Goal: Navigation & Orientation: Find specific page/section

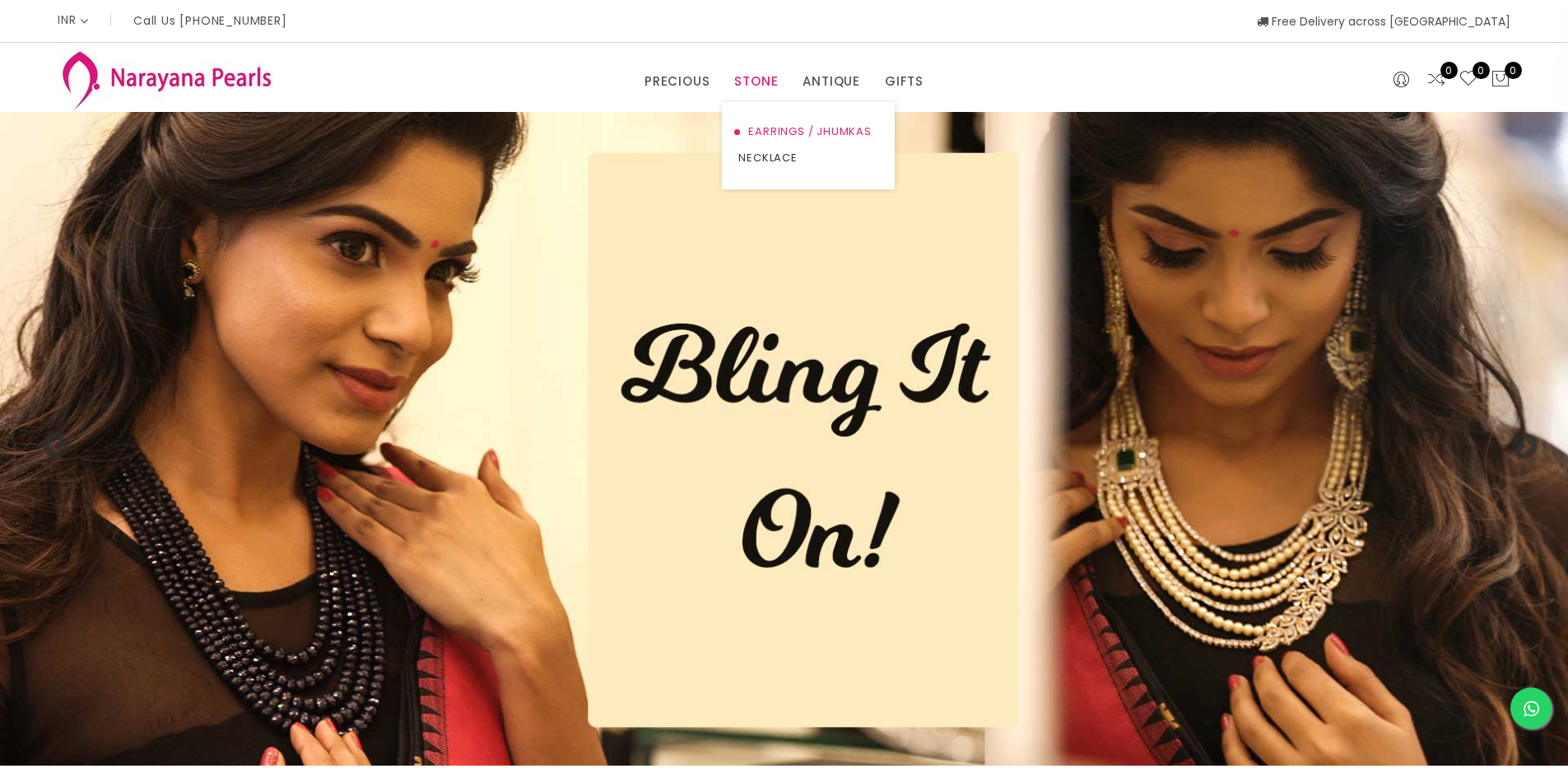
click at [771, 134] on link "EARRINGS / JHUMKAS" at bounding box center [808, 131] width 140 height 27
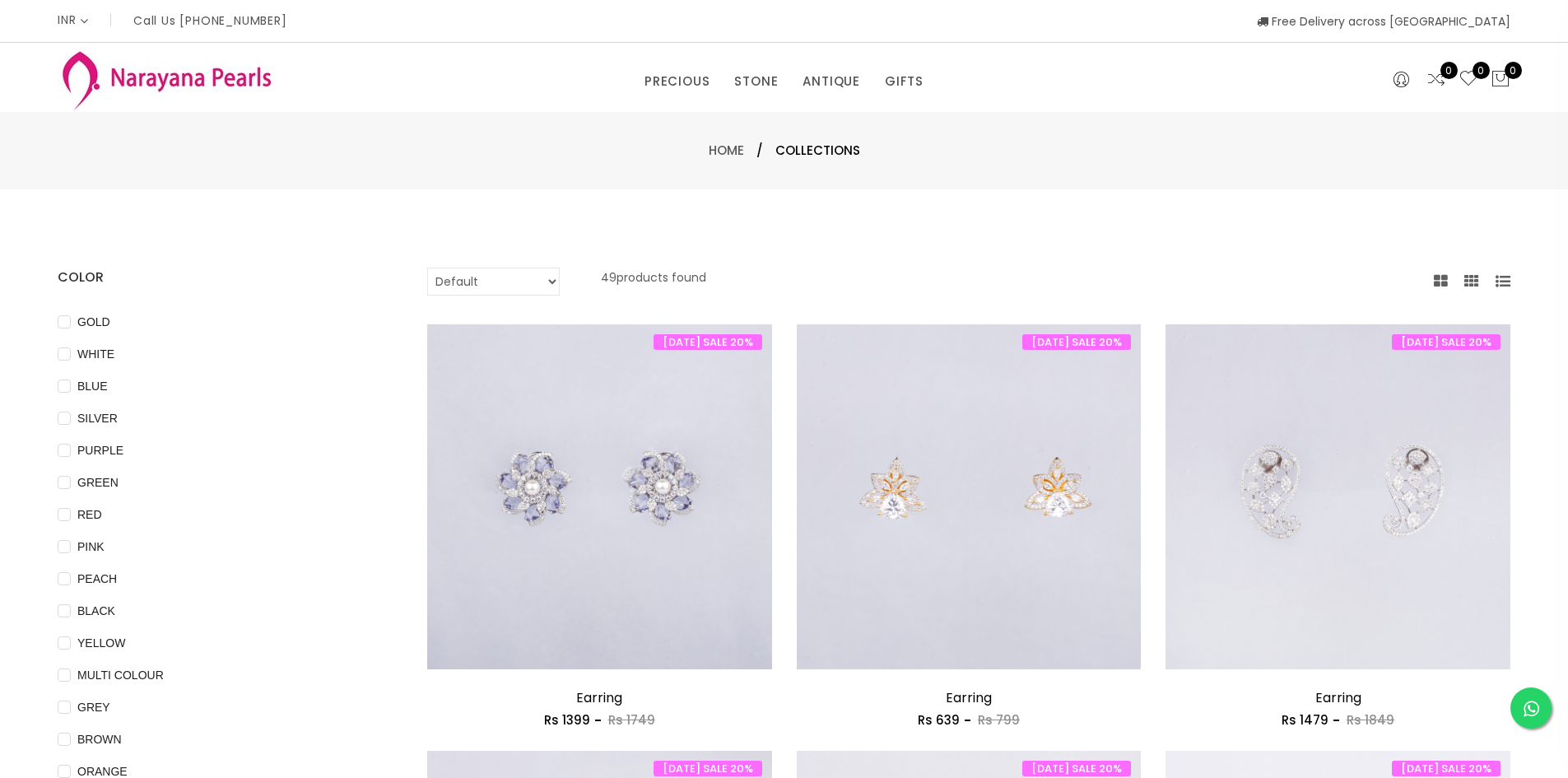
click at [467, 285] on select "Default Price - High to Low Price - Low to High" at bounding box center [493, 281] width 133 height 28
select select "priceHighToLow"
click at [427, 267] on select "Default Price - High to Low Price - Low to High" at bounding box center [493, 281] width 133 height 28
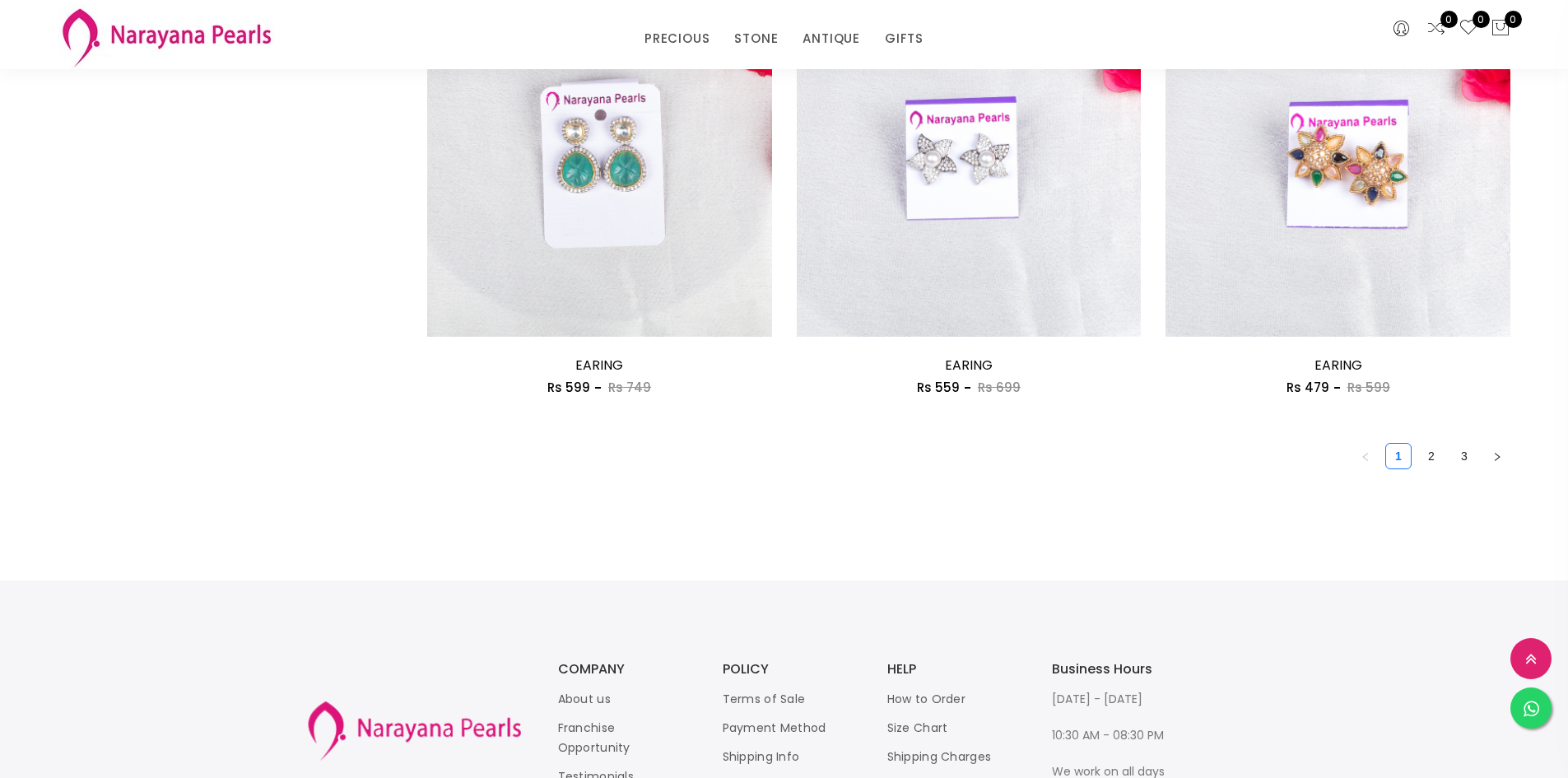
scroll to position [2813, 0]
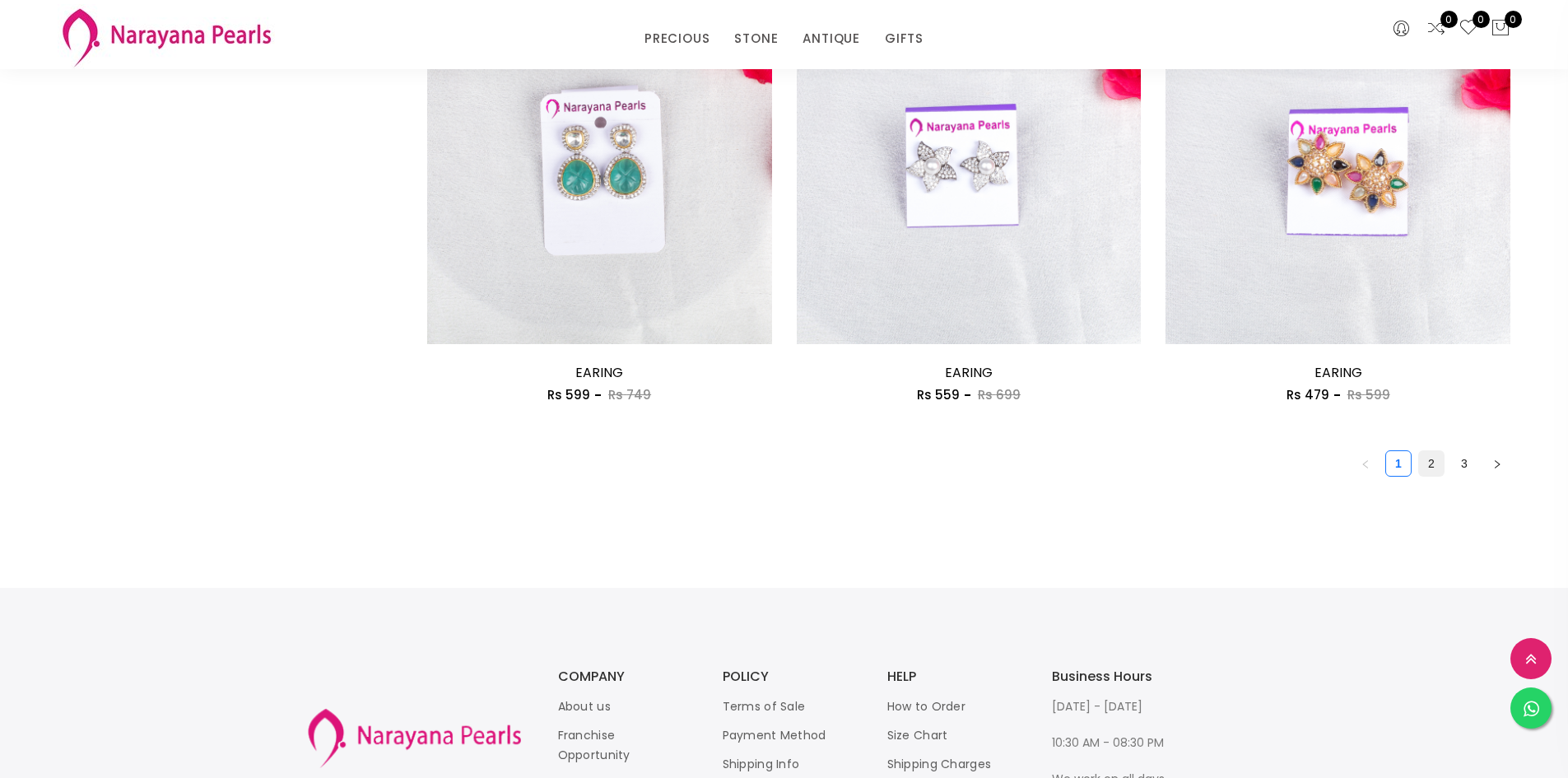
click at [1433, 464] on link "2" at bounding box center [1431, 463] width 25 height 25
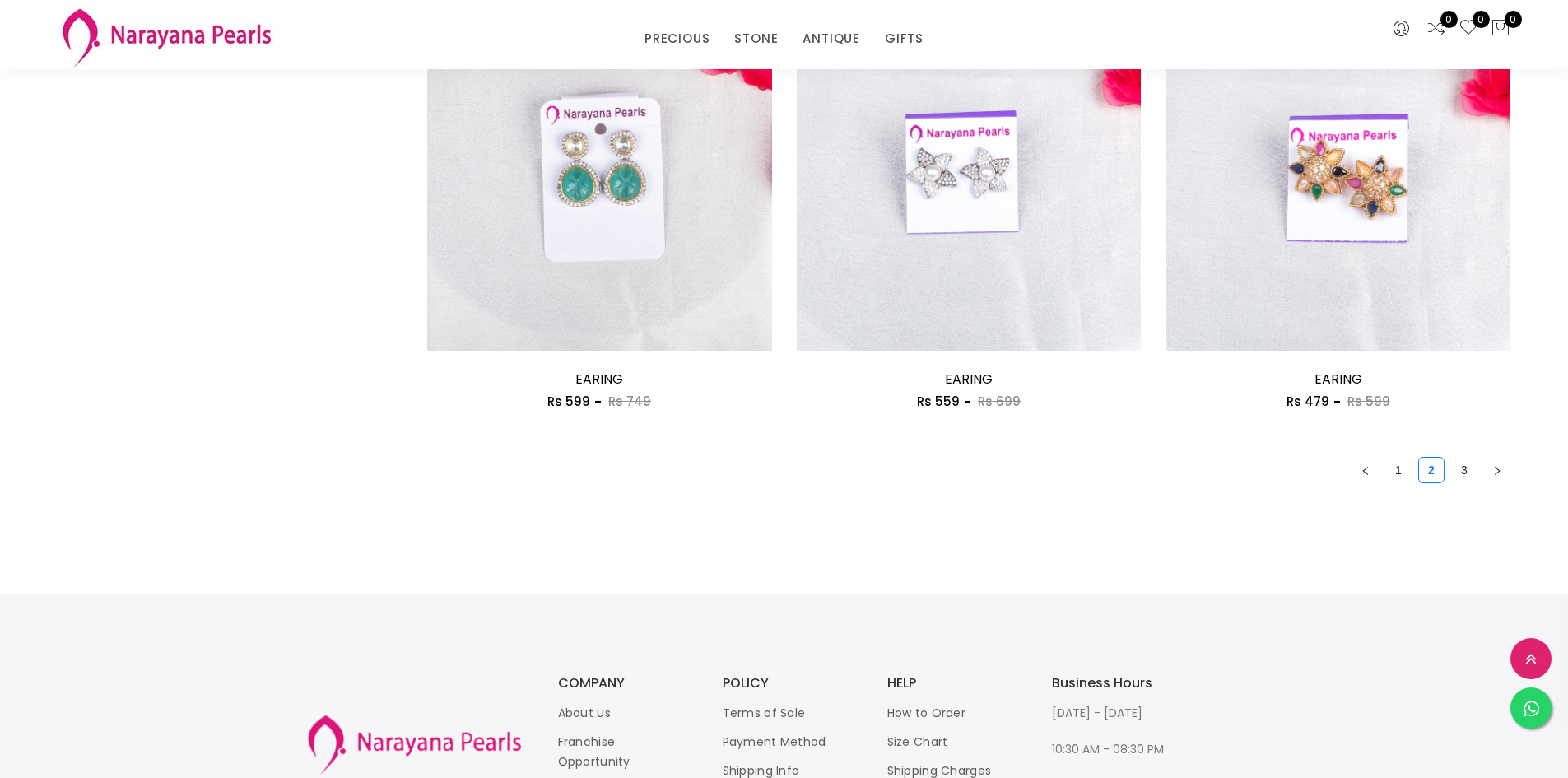
scroll to position [2830, 0]
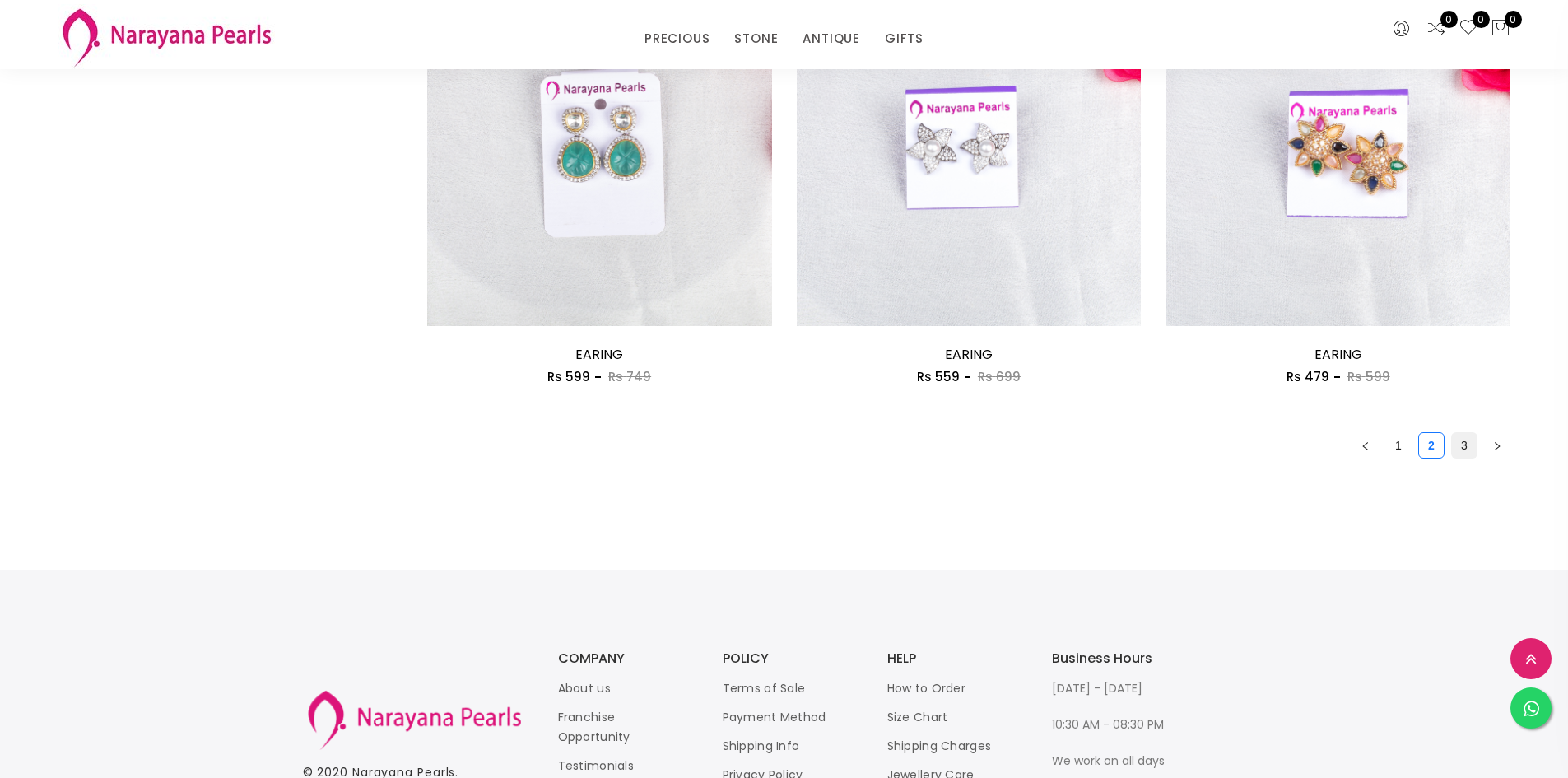
click at [1472, 445] on link "3" at bounding box center [1464, 445] width 25 height 25
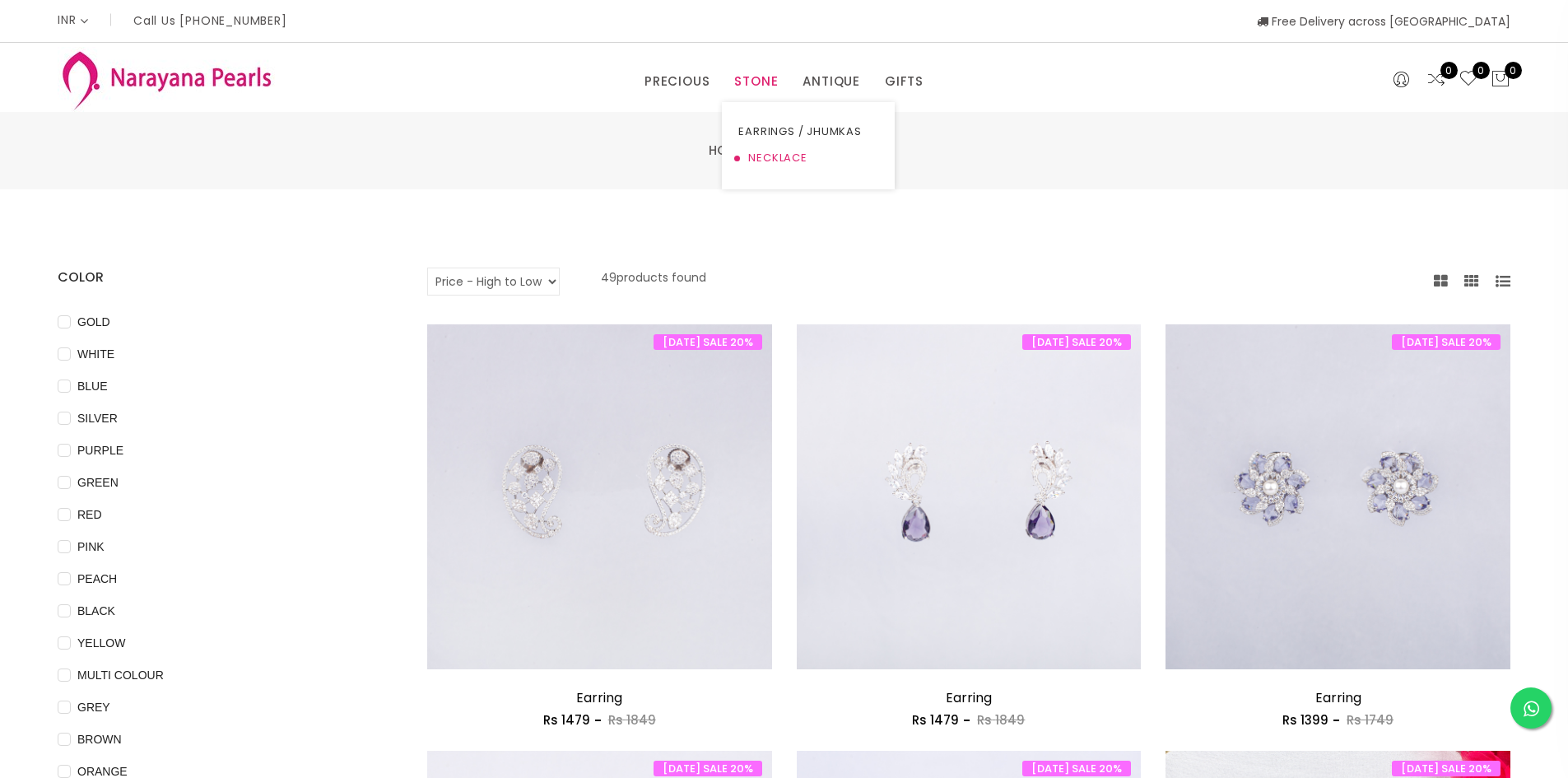
click at [762, 151] on link "NECKLACE" at bounding box center [808, 157] width 140 height 27
click at [774, 156] on link "NECKLACE" at bounding box center [808, 157] width 140 height 27
click at [840, 156] on link "NECKLACE" at bounding box center [876, 157] width 140 height 27
click at [681, 78] on link "PRECIOUS" at bounding box center [676, 81] width 65 height 25
click at [688, 156] on link "PRECIOUS MALA" at bounding box center [719, 157] width 140 height 27
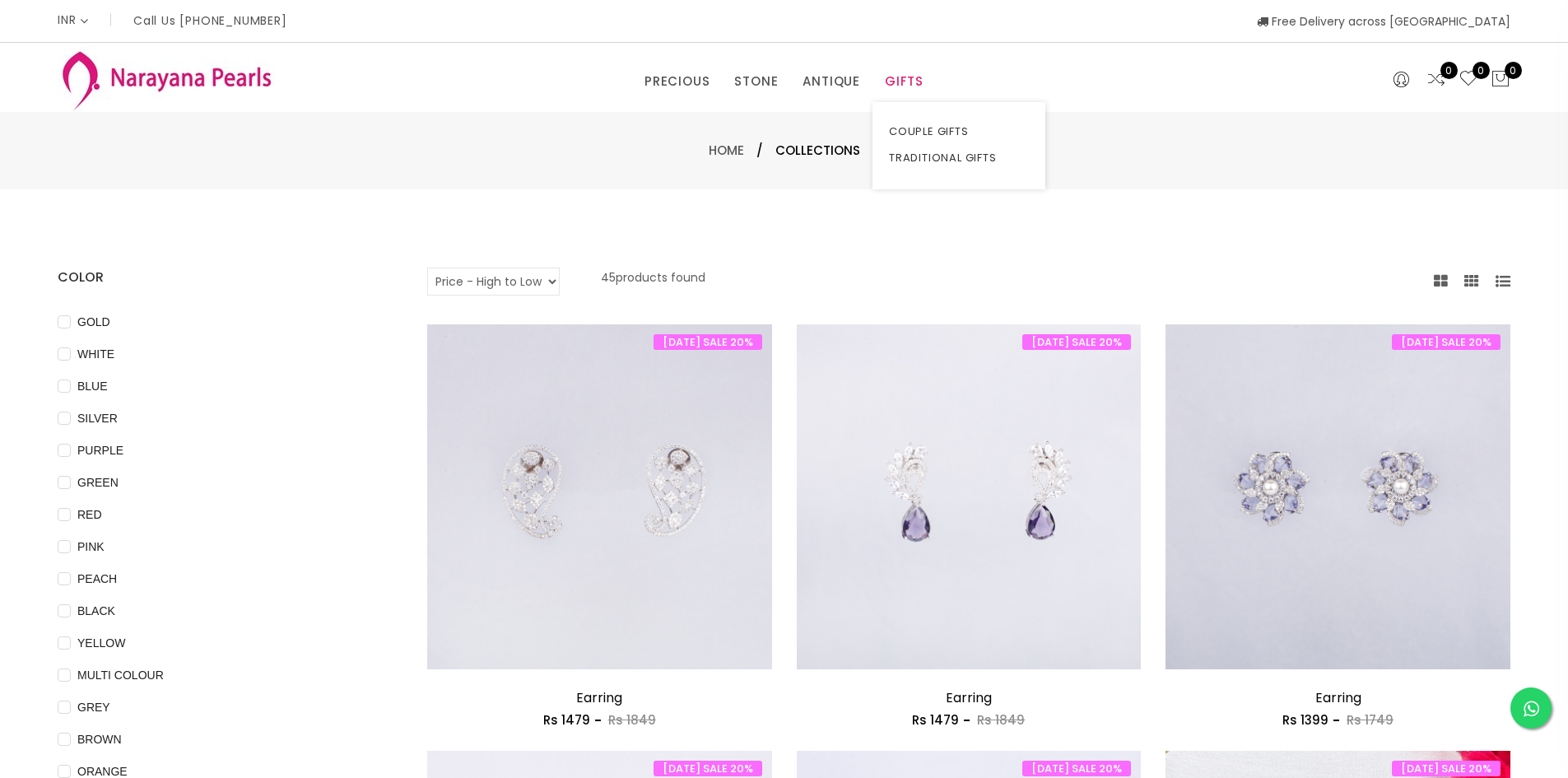
click at [911, 81] on link "GIFTS" at bounding box center [904, 81] width 38 height 25
click at [914, 123] on link "COUPLE GIFTS" at bounding box center [958, 131] width 140 height 27
